Goal: Task Accomplishment & Management: Manage account settings

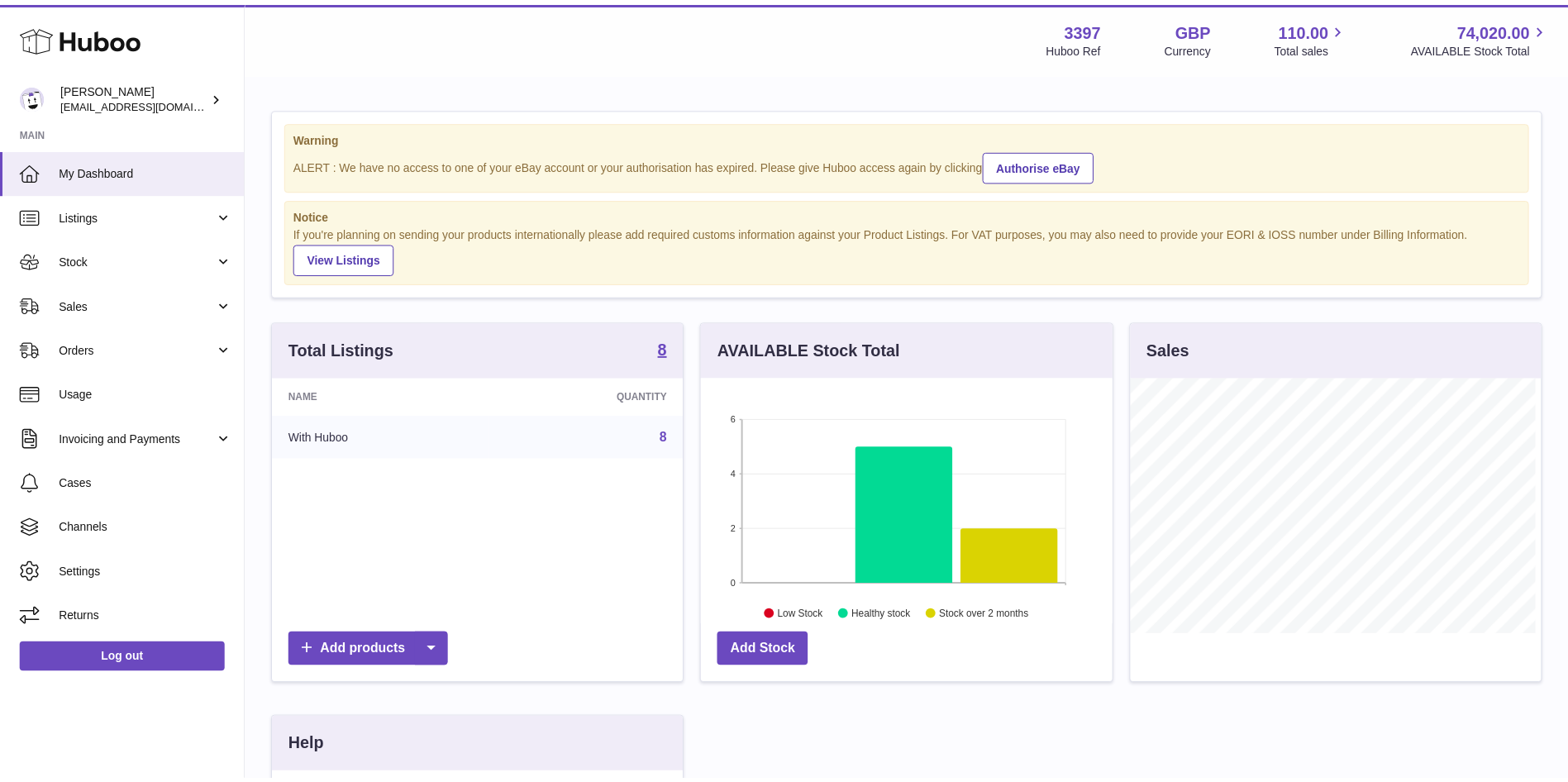
scroll to position [258, 417]
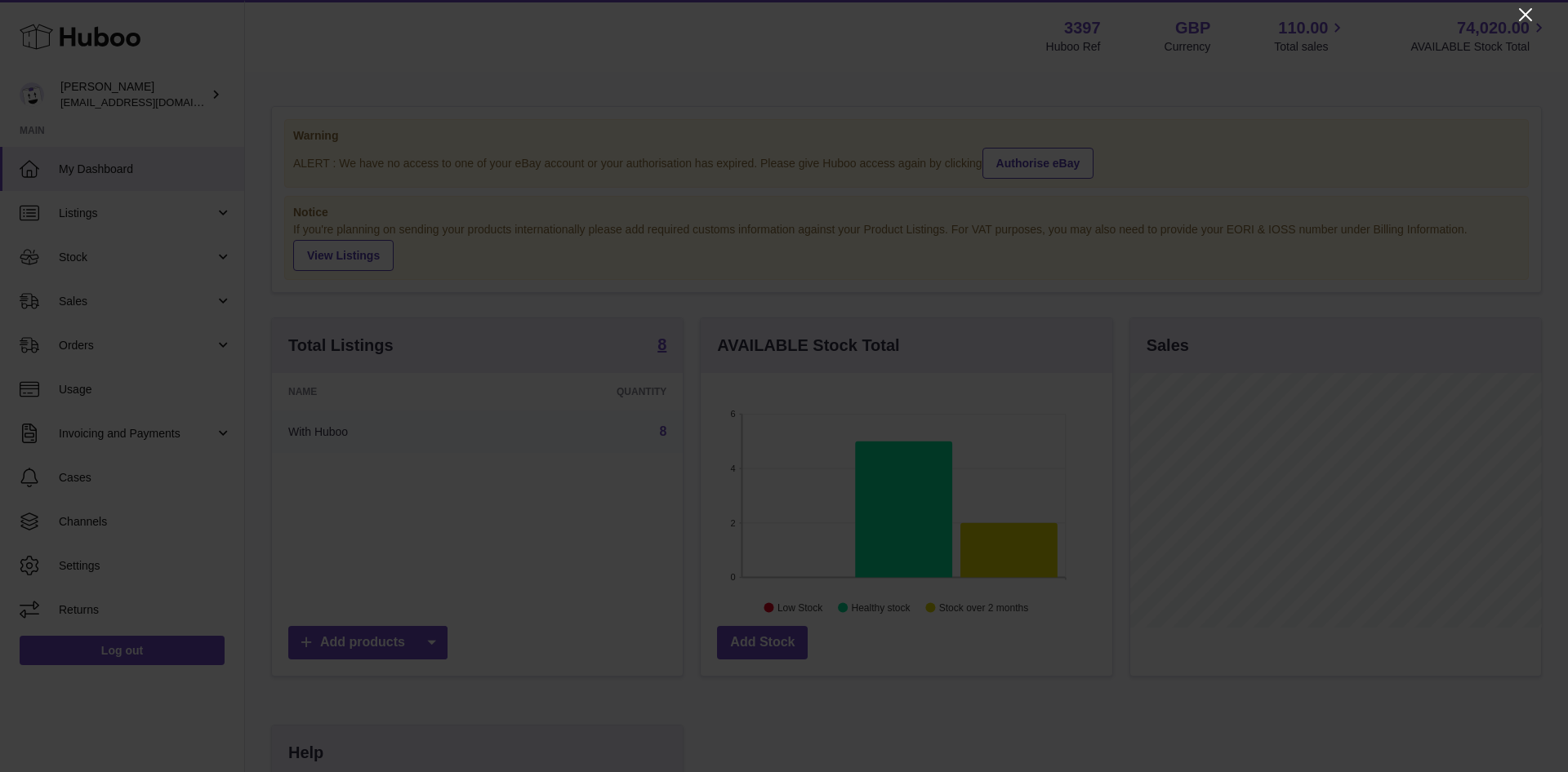
click at [1528, 12] on icon "Close" at bounding box center [1525, 14] width 13 height 13
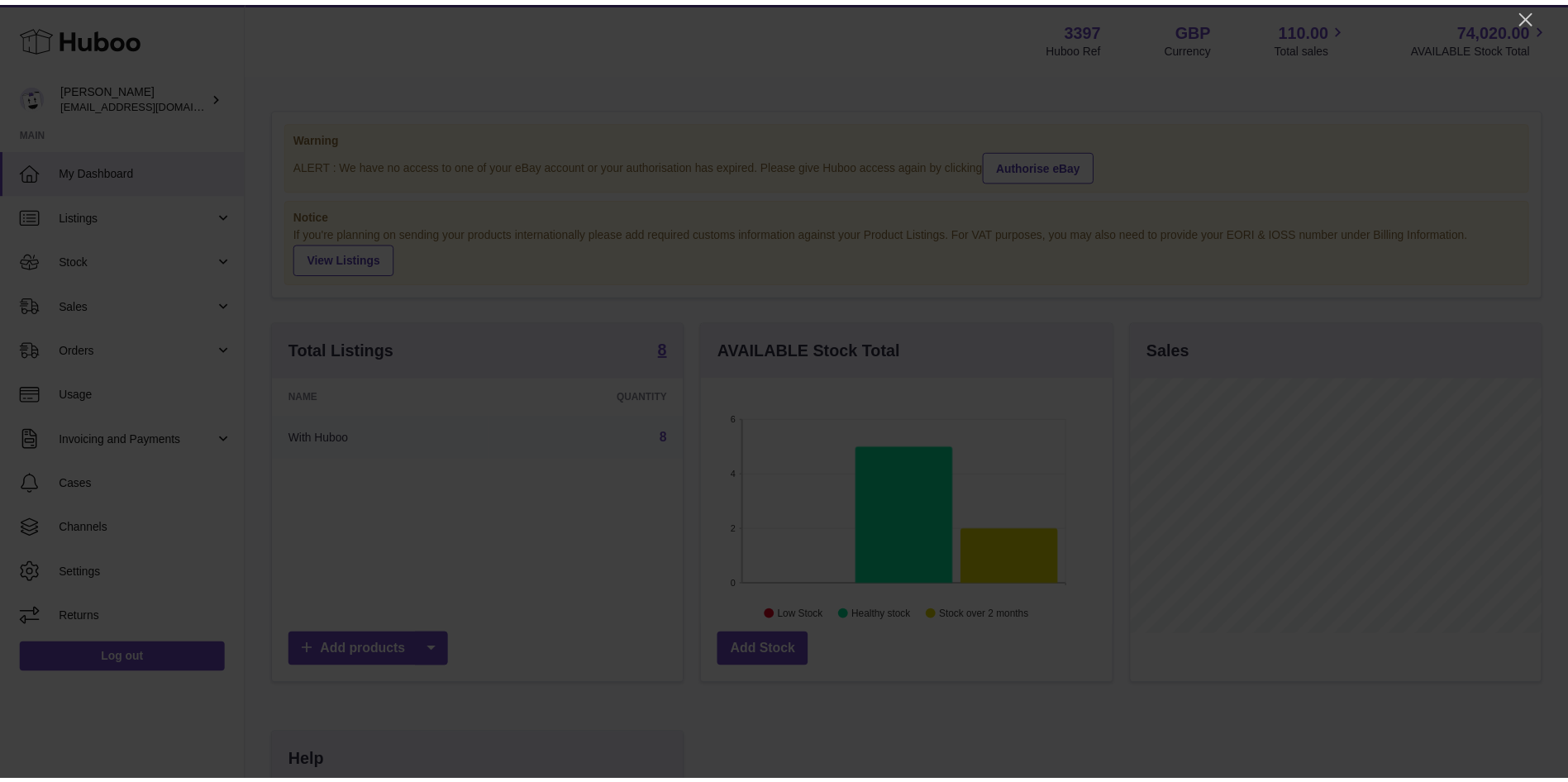
scroll to position [826677, 826326]
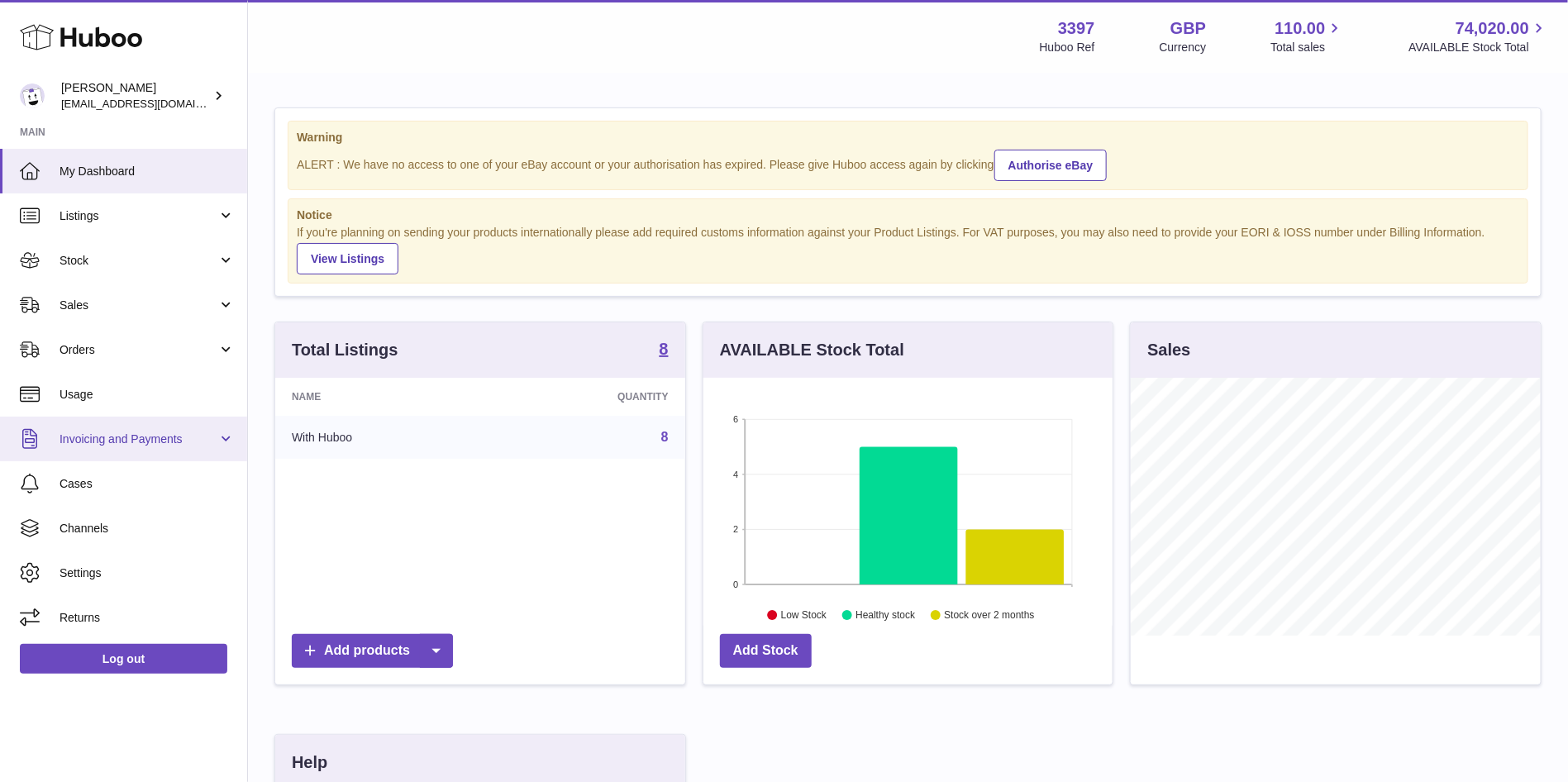
click at [111, 439] on span "Invoicing and Payments" at bounding box center [138, 440] width 158 height 16
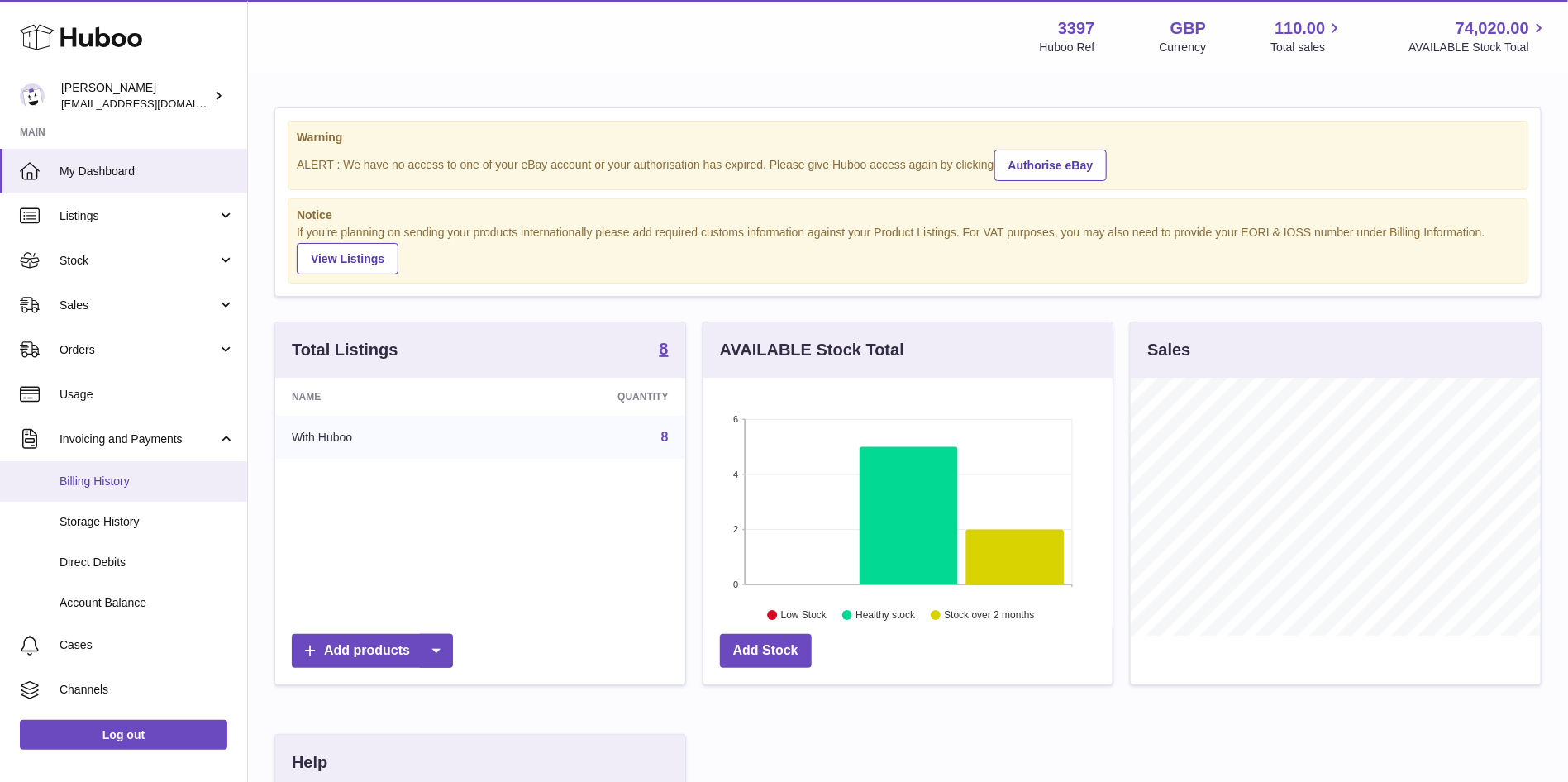
click at [72, 483] on span "Billing History" at bounding box center [147, 482] width 175 height 16
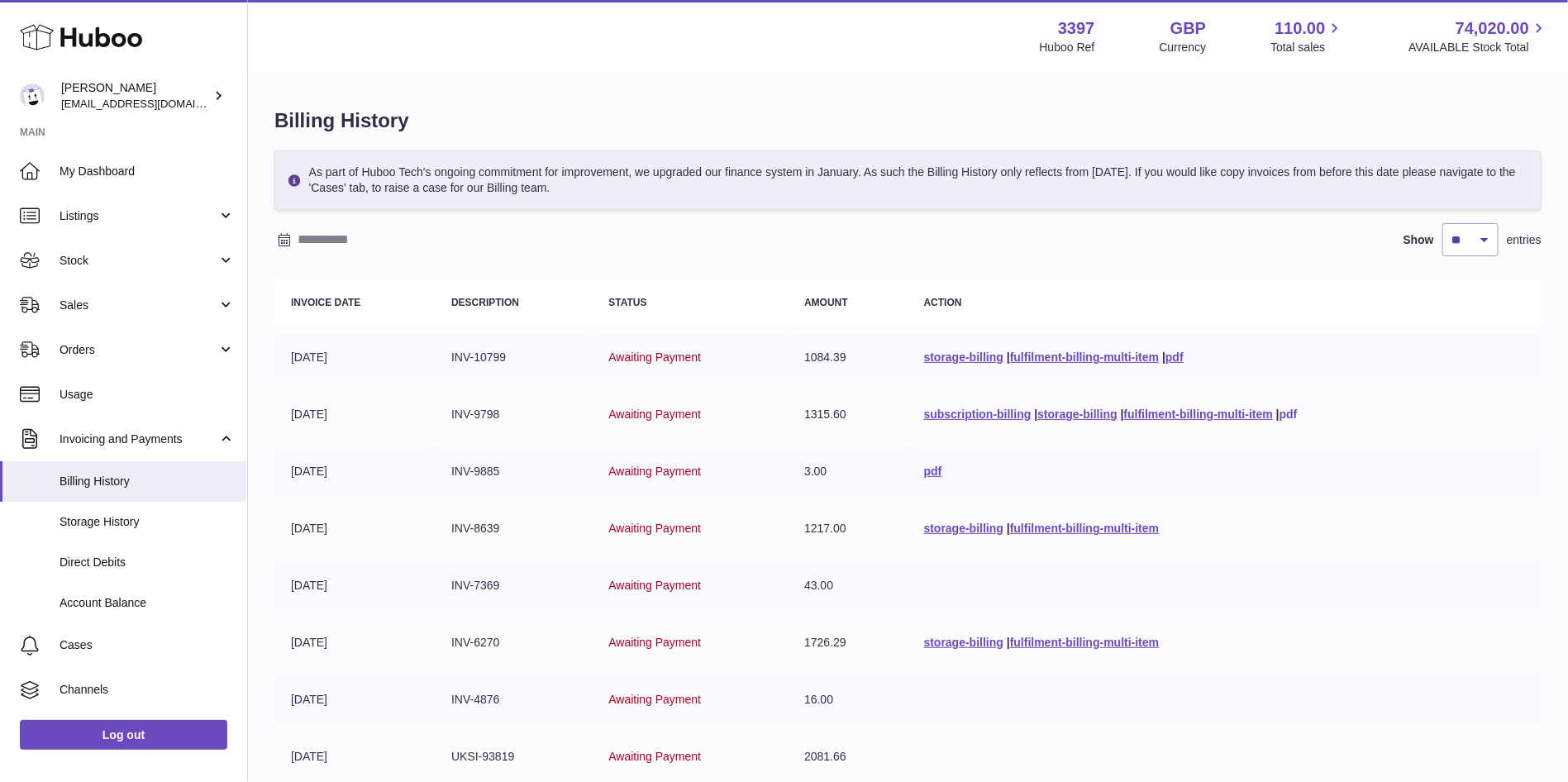
click at [1297, 412] on link "pdf" at bounding box center [1289, 414] width 18 height 13
drag, startPoint x: 749, startPoint y: 409, endPoint x: 864, endPoint y: 414, distance: 115.1
click at [864, 414] on tr "01-07-2025 INV-9798 Awaiting Payment 1315.60 subscription-billing | storage-bil…" at bounding box center [909, 415] width 1268 height 49
click at [925, 468] on link "pdf" at bounding box center [933, 471] width 18 height 13
click at [1173, 359] on link "pdf" at bounding box center [1174, 356] width 18 height 13
